Goal: Find specific page/section: Find specific page/section

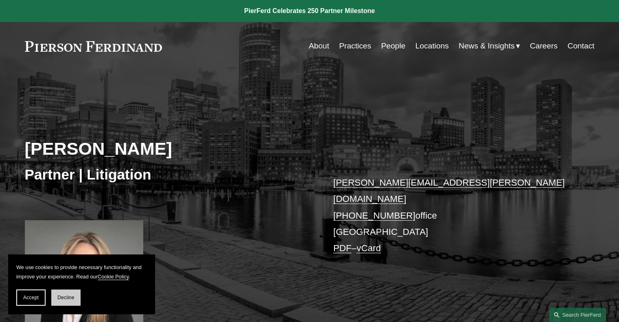
click at [61, 299] on span "Decline" at bounding box center [65, 298] width 17 height 6
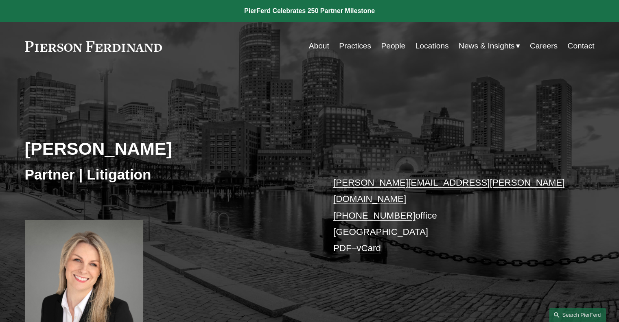
click at [386, 46] on link "People" at bounding box center [393, 45] width 24 height 15
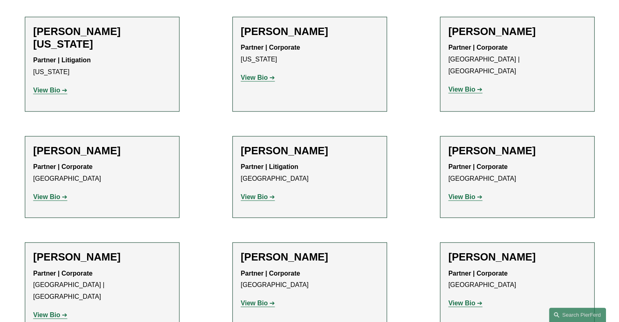
scroll to position [9407, 0]
